Goal: Task Accomplishment & Management: Use online tool/utility

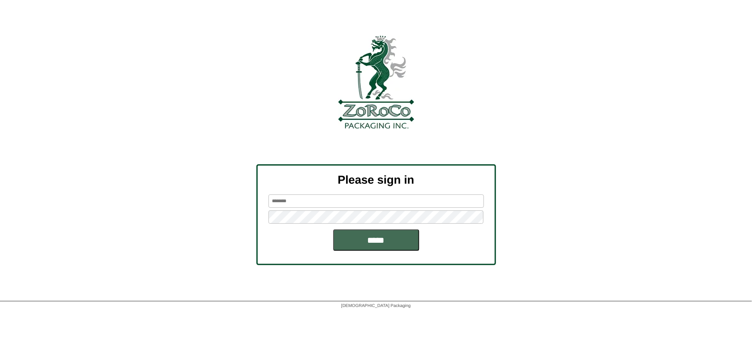
type input "******"
click at [349, 242] on input "*****" at bounding box center [376, 240] width 86 height 22
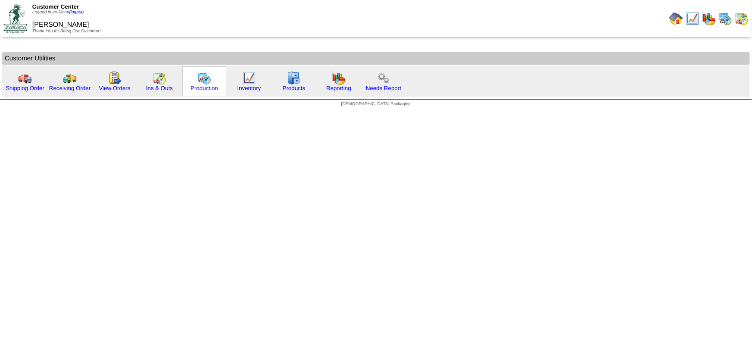
click at [207, 78] on img at bounding box center [204, 78] width 14 height 14
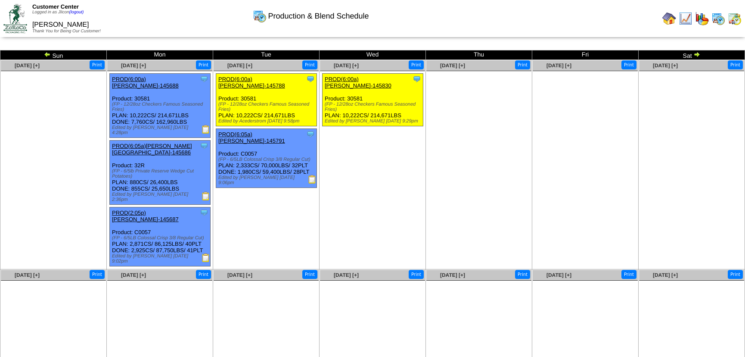
click at [47, 56] on img at bounding box center [47, 54] width 7 height 7
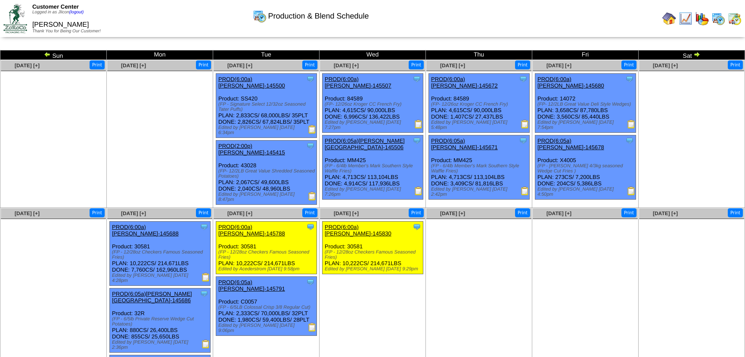
click at [45, 55] on img at bounding box center [47, 54] width 7 height 7
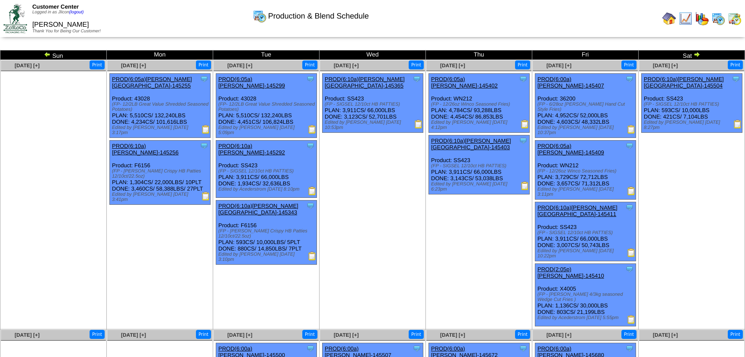
click at [630, 248] on img at bounding box center [631, 252] width 9 height 9
click at [732, 16] on img at bounding box center [735, 19] width 14 height 14
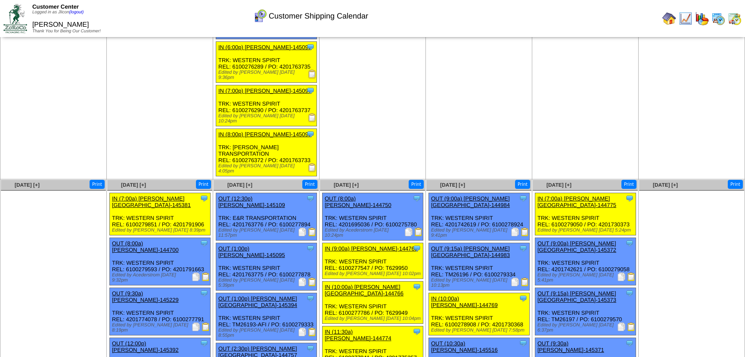
scroll to position [823, 0]
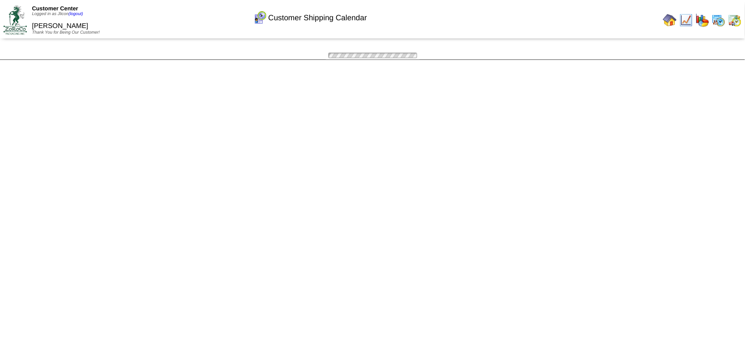
scroll to position [823, 0]
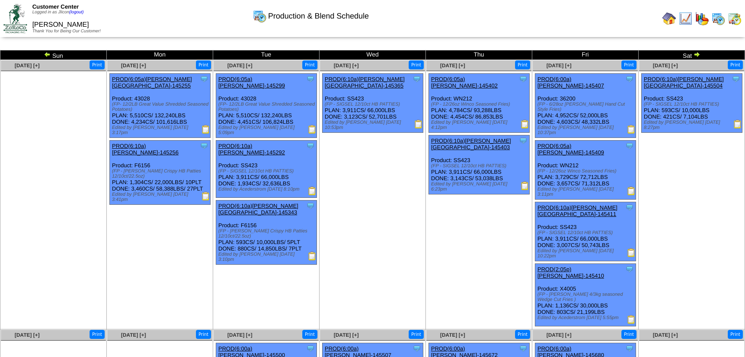
click at [632, 248] on img at bounding box center [631, 252] width 9 height 9
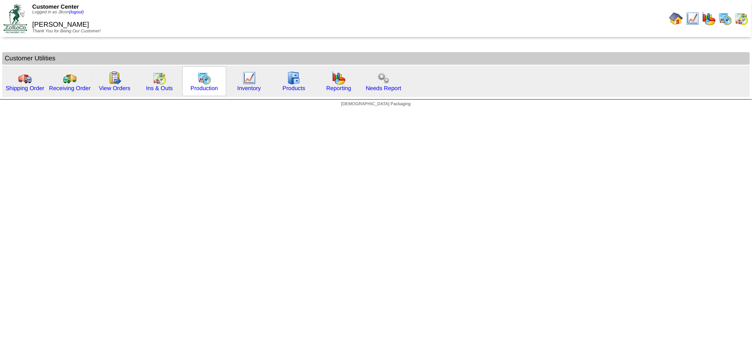
click at [209, 78] on img at bounding box center [204, 78] width 14 height 14
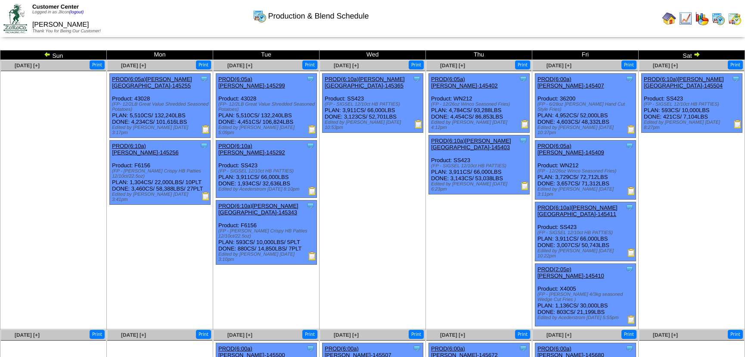
click at [698, 51] on img at bounding box center [697, 54] width 7 height 7
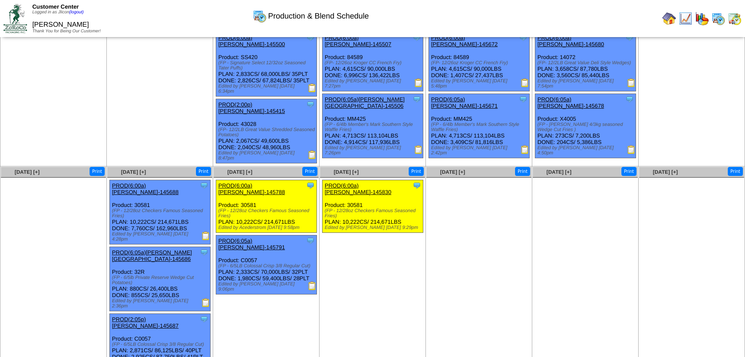
scroll to position [42, 0]
click at [206, 356] on img at bounding box center [206, 363] width 9 height 9
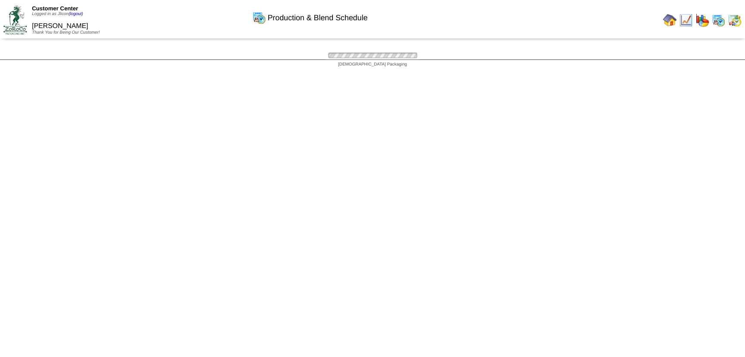
scroll to position [42, 0]
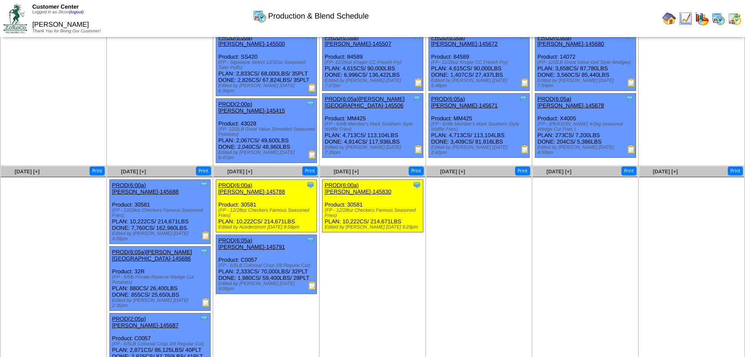
click at [314, 281] on img at bounding box center [312, 285] width 9 height 9
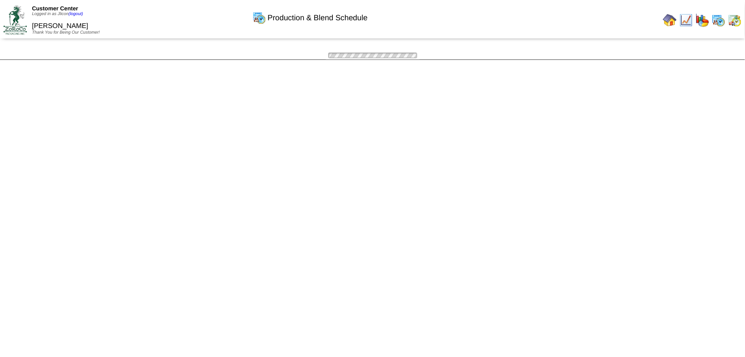
scroll to position [42, 0]
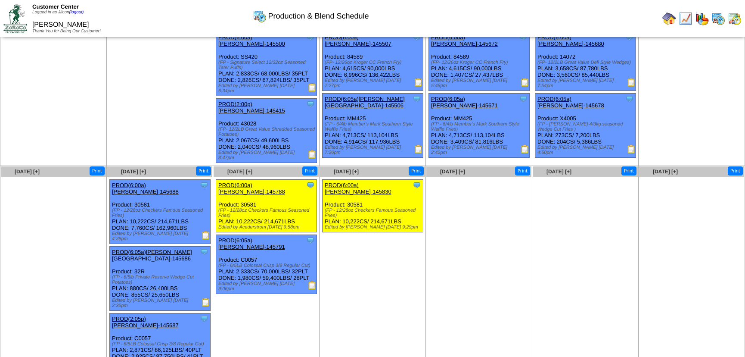
click at [203, 356] on img at bounding box center [206, 363] width 9 height 9
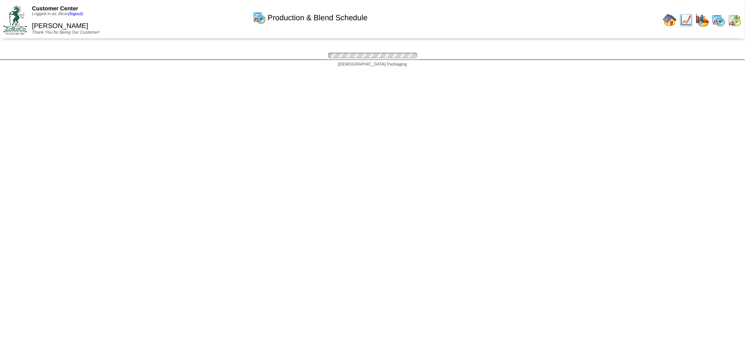
scroll to position [42, 0]
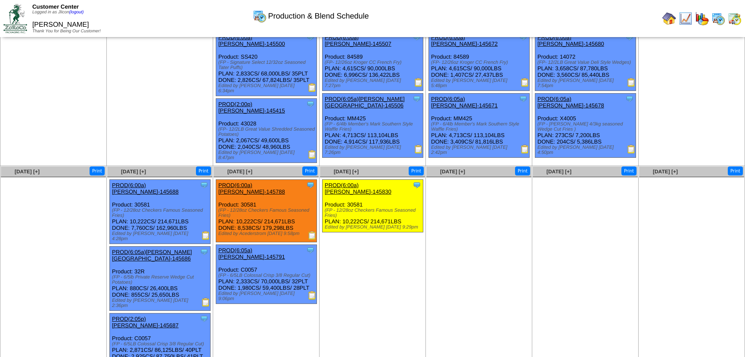
click at [208, 298] on img at bounding box center [206, 302] width 9 height 9
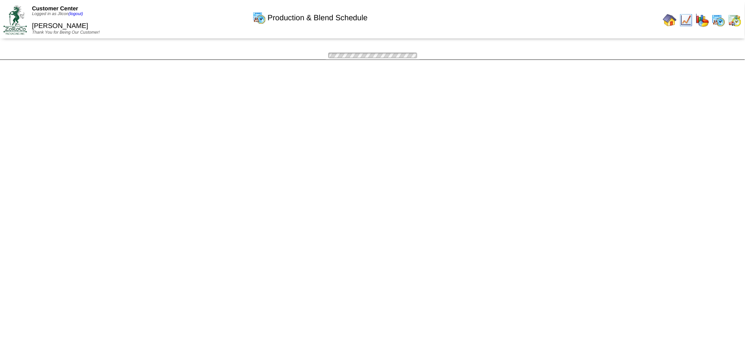
scroll to position [42, 0]
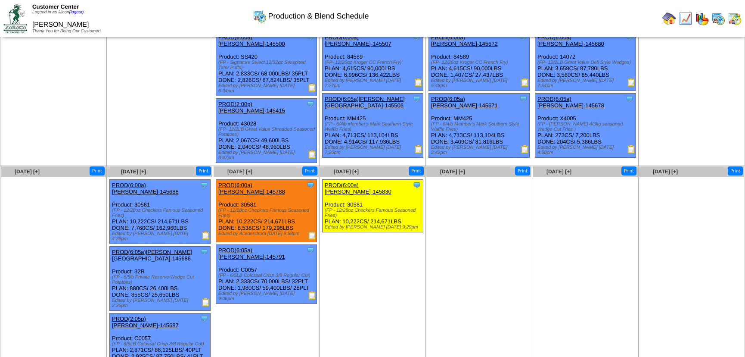
click at [312, 291] on img at bounding box center [312, 295] width 9 height 9
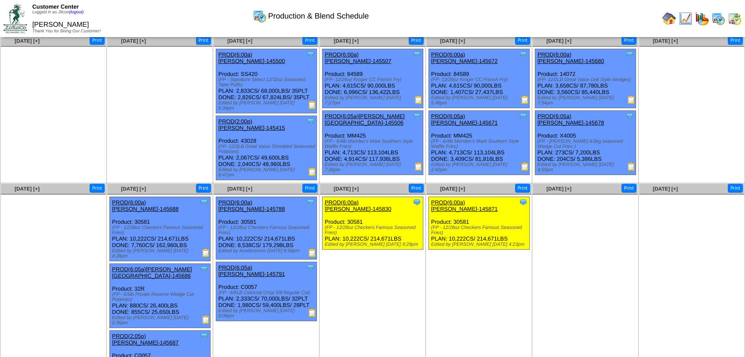
scroll to position [42, 0]
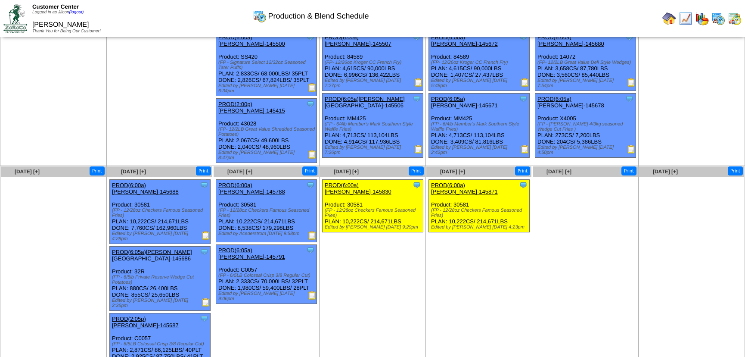
click at [311, 231] on img at bounding box center [312, 235] width 9 height 9
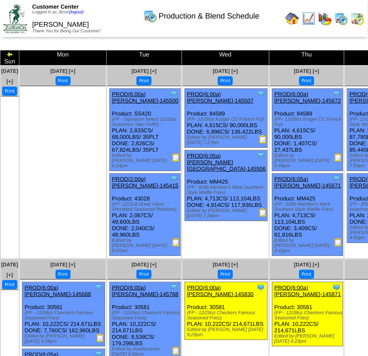
scroll to position [187, 0]
